Goal: Transaction & Acquisition: Purchase product/service

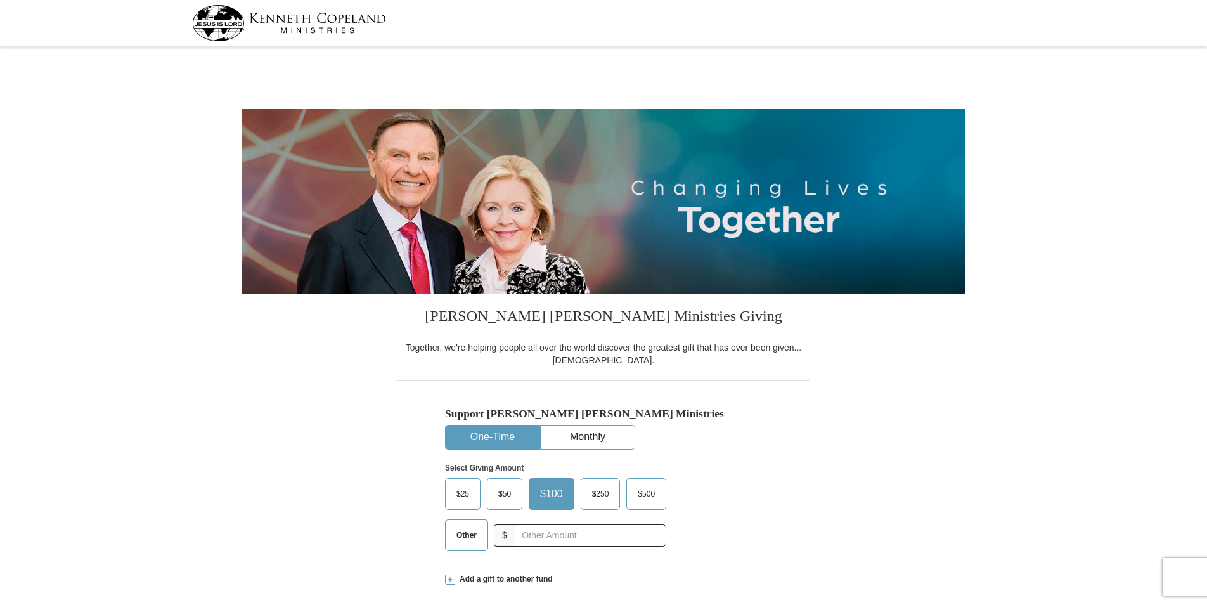
select select "FL"
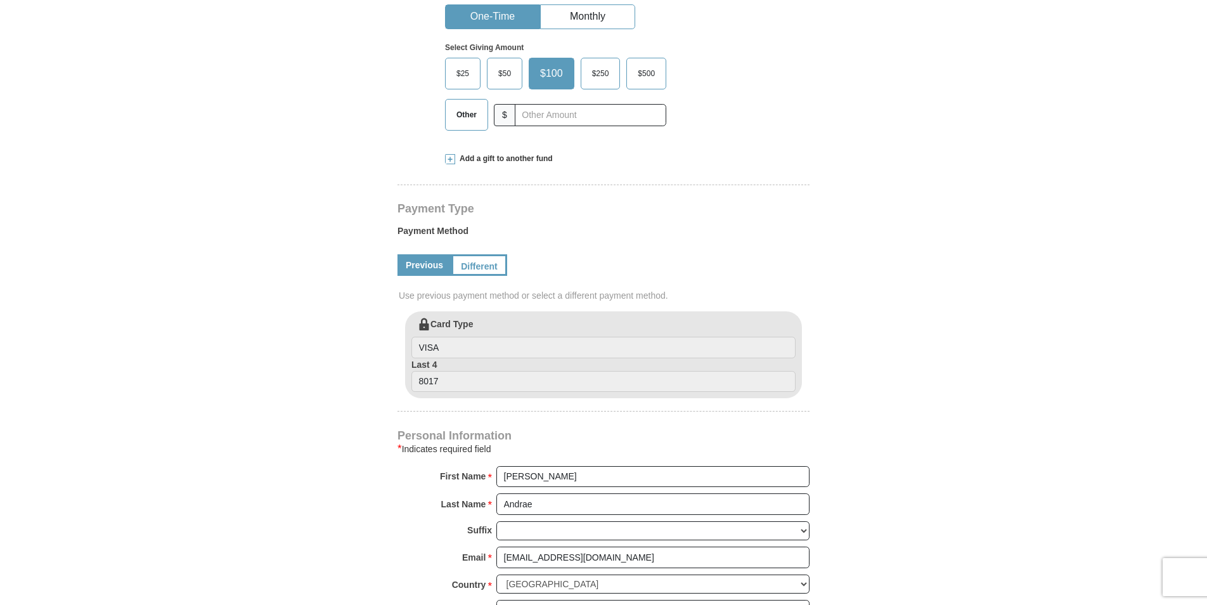
scroll to position [254, 0]
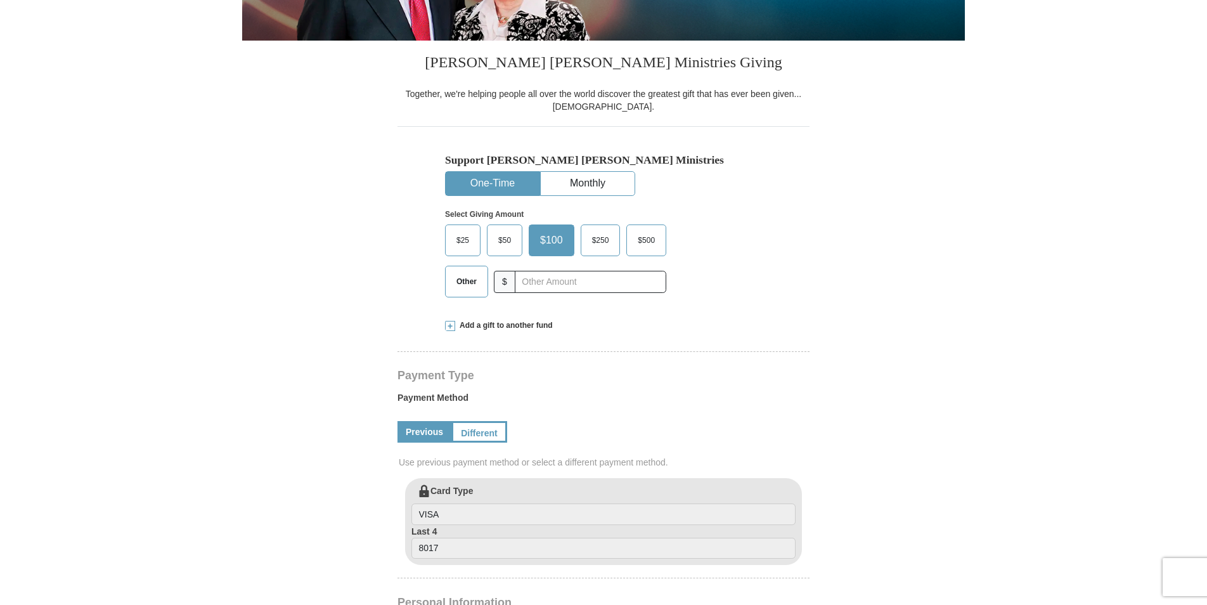
click at [491, 179] on button "One-Time" at bounding box center [493, 183] width 94 height 23
click at [470, 281] on span "Other" at bounding box center [466, 281] width 33 height 19
click at [0, 0] on input "Other" at bounding box center [0, 0] width 0 height 0
type input "54.00"
click at [586, 311] on div "[PERSON_NAME] [PERSON_NAME] Ministries Giving Together, we're helping people al…" at bounding box center [604, 602] width 412 height 1122
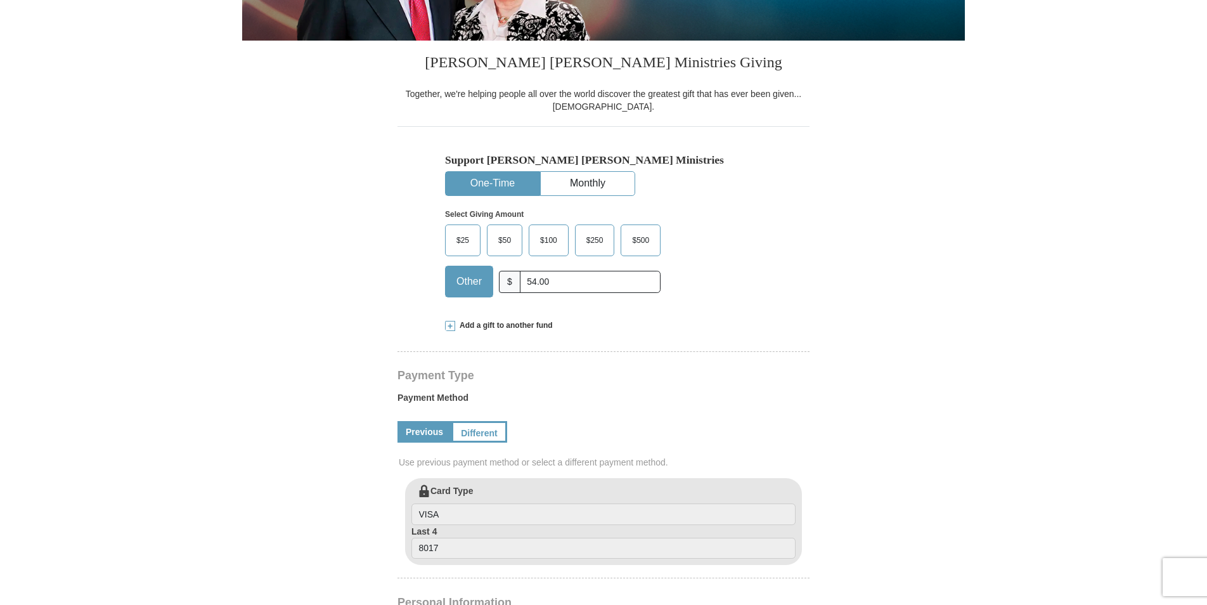
click at [490, 183] on button "One-Time" at bounding box center [493, 183] width 94 height 23
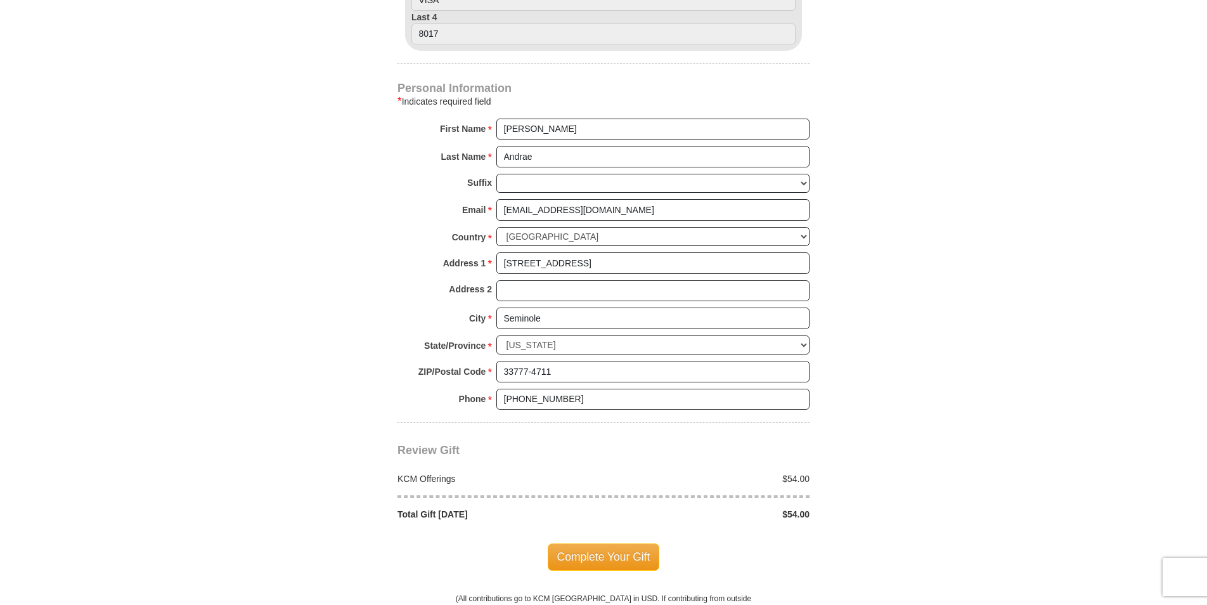
scroll to position [951, 0]
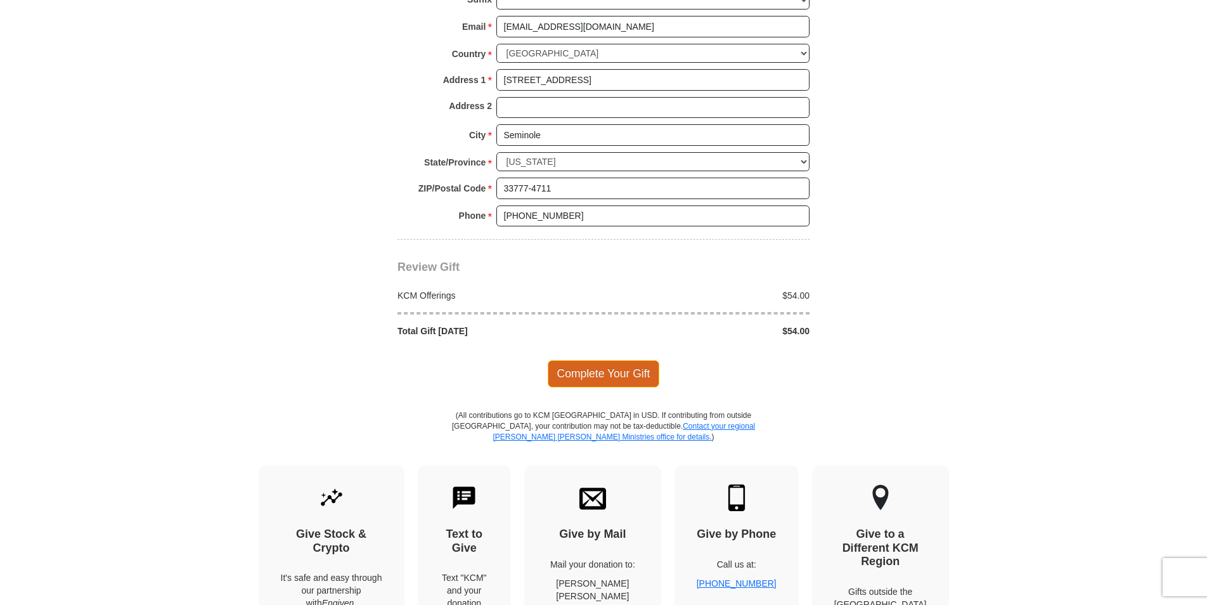
click at [576, 374] on span "Complete Your Gift" at bounding box center [604, 373] width 112 height 27
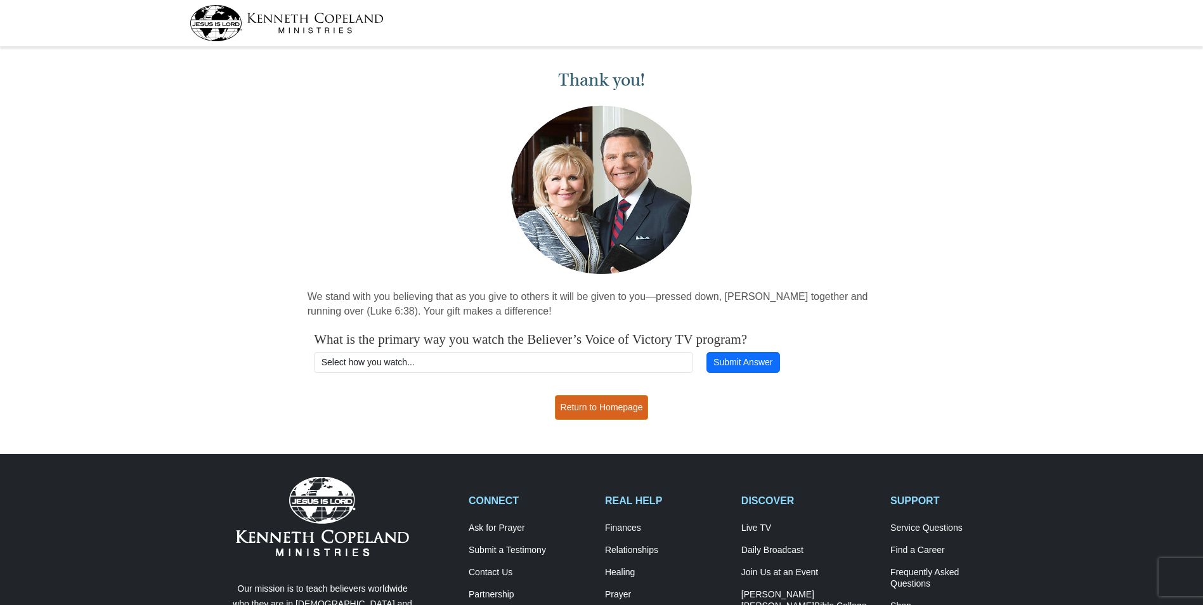
click at [604, 403] on link "Return to Homepage" at bounding box center [602, 407] width 94 height 25
